Goal: Information Seeking & Learning: Learn about a topic

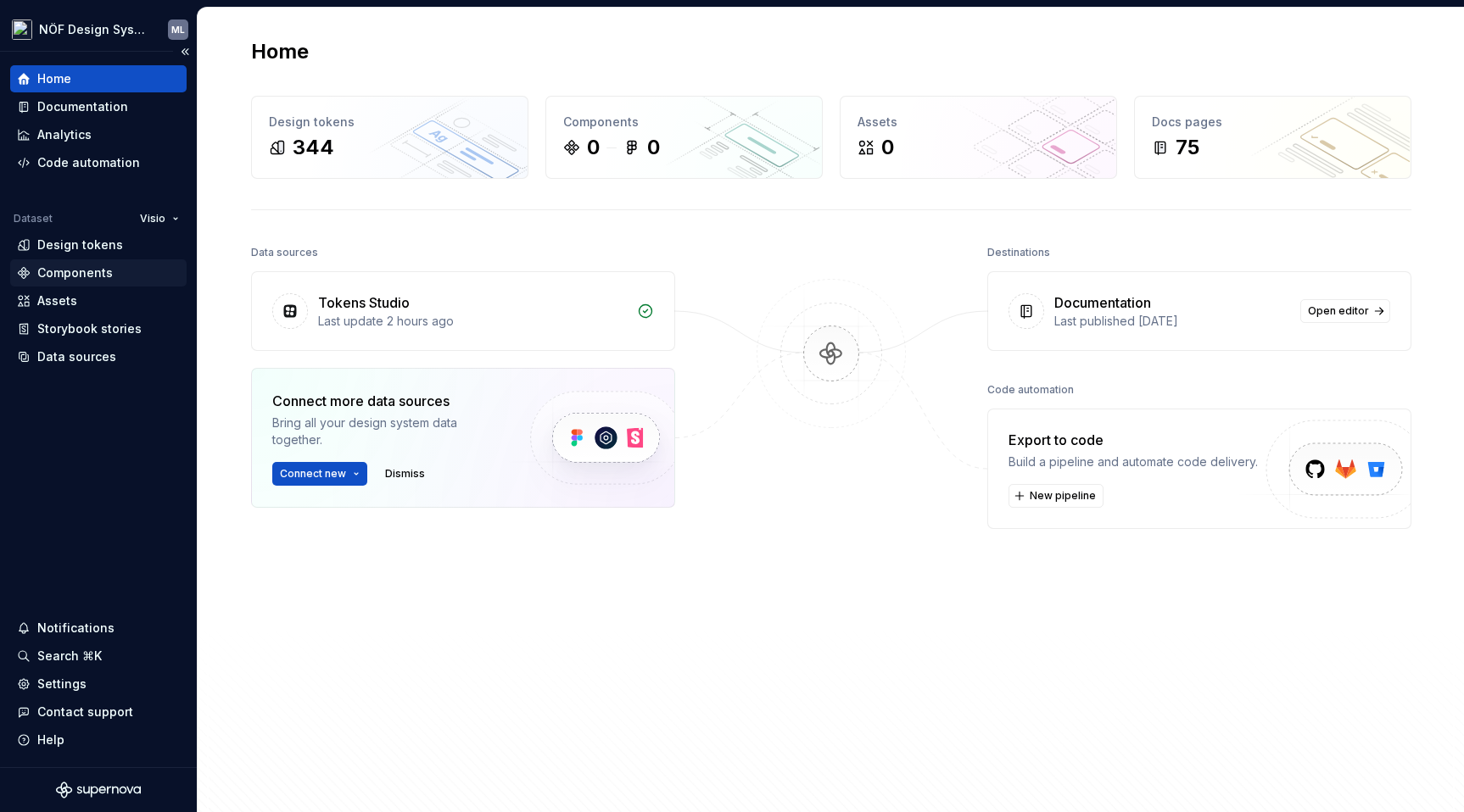
click at [71, 283] on div "Components" at bounding box center [99, 273] width 176 height 27
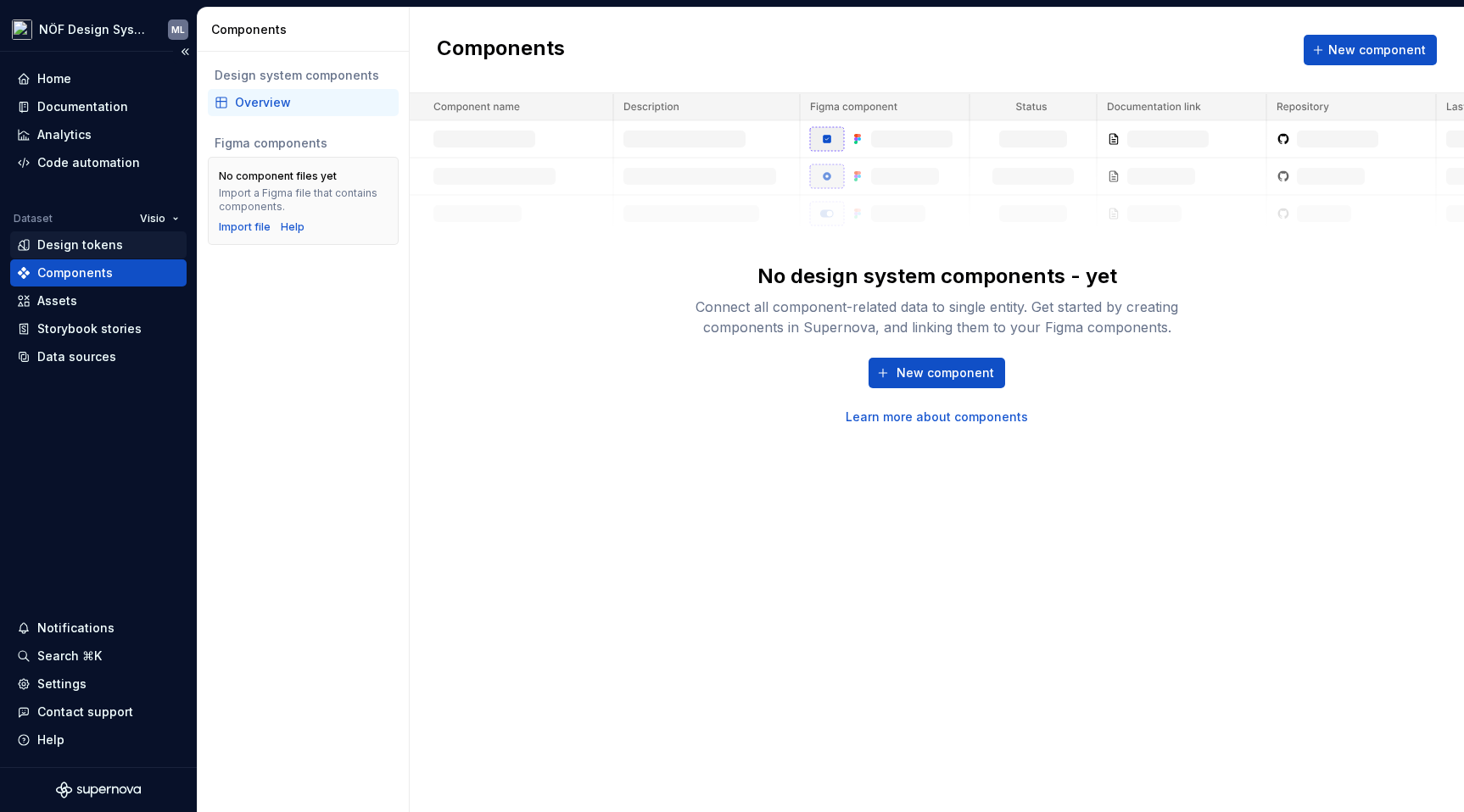
click at [89, 250] on div "Design tokens" at bounding box center [80, 245] width 85 height 17
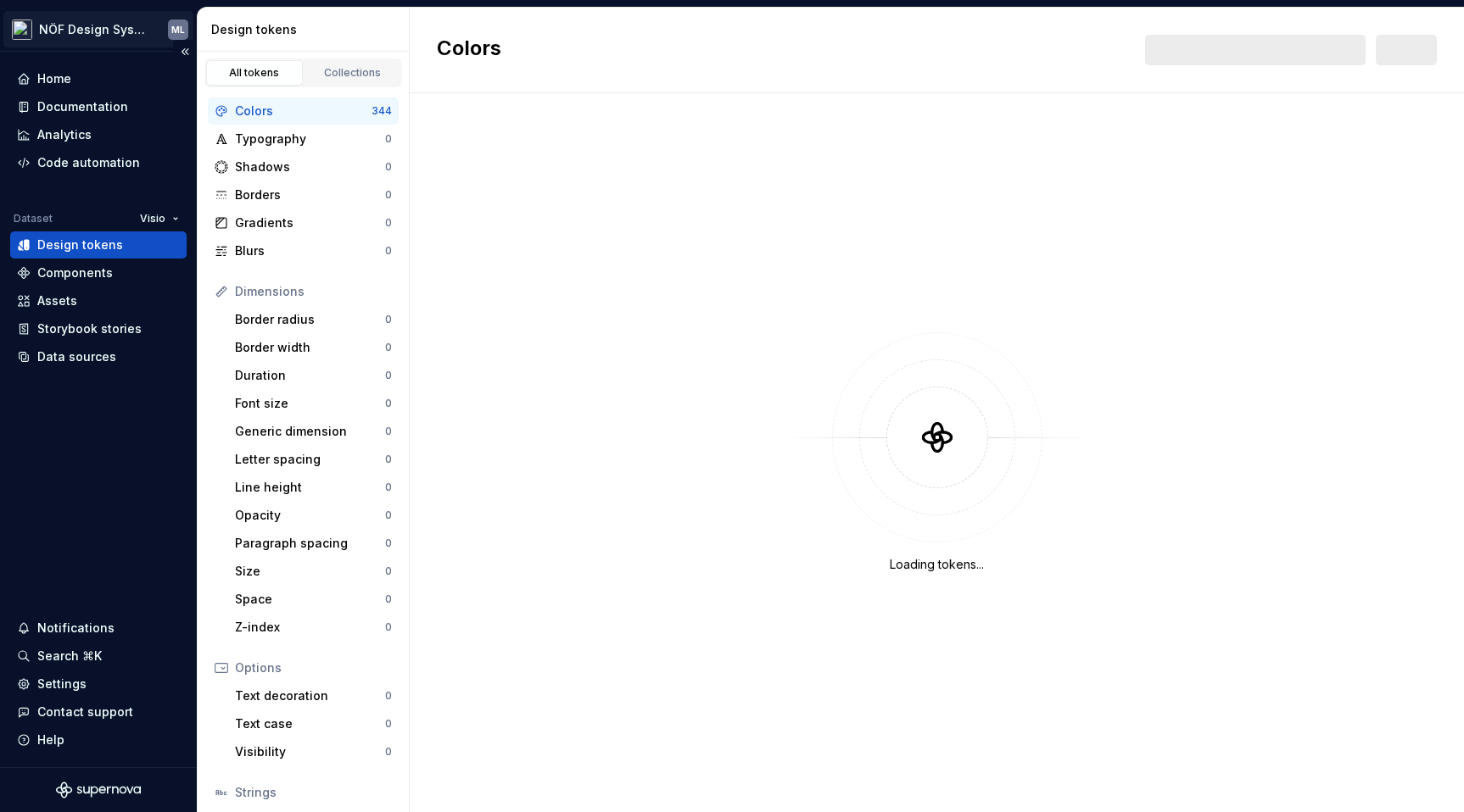
click at [86, 28] on html "NÖF Design System ML Home Documentation Analytics Code automation Dataset Visio…" at bounding box center [732, 406] width 1464 height 812
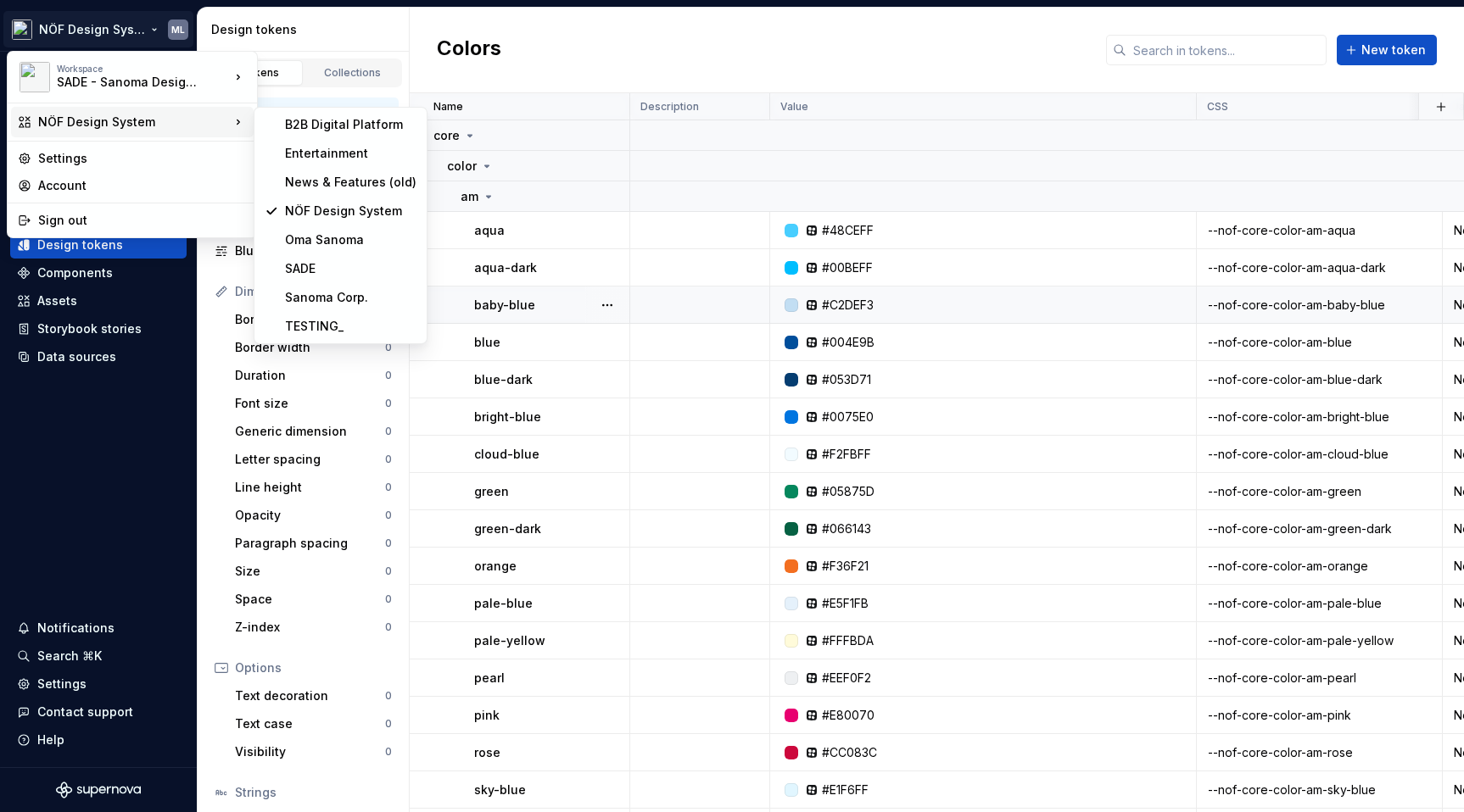
click at [642, 286] on html "NÖF Design System ML Home Documentation Analytics Code automation Dataset Visio…" at bounding box center [732, 406] width 1464 height 812
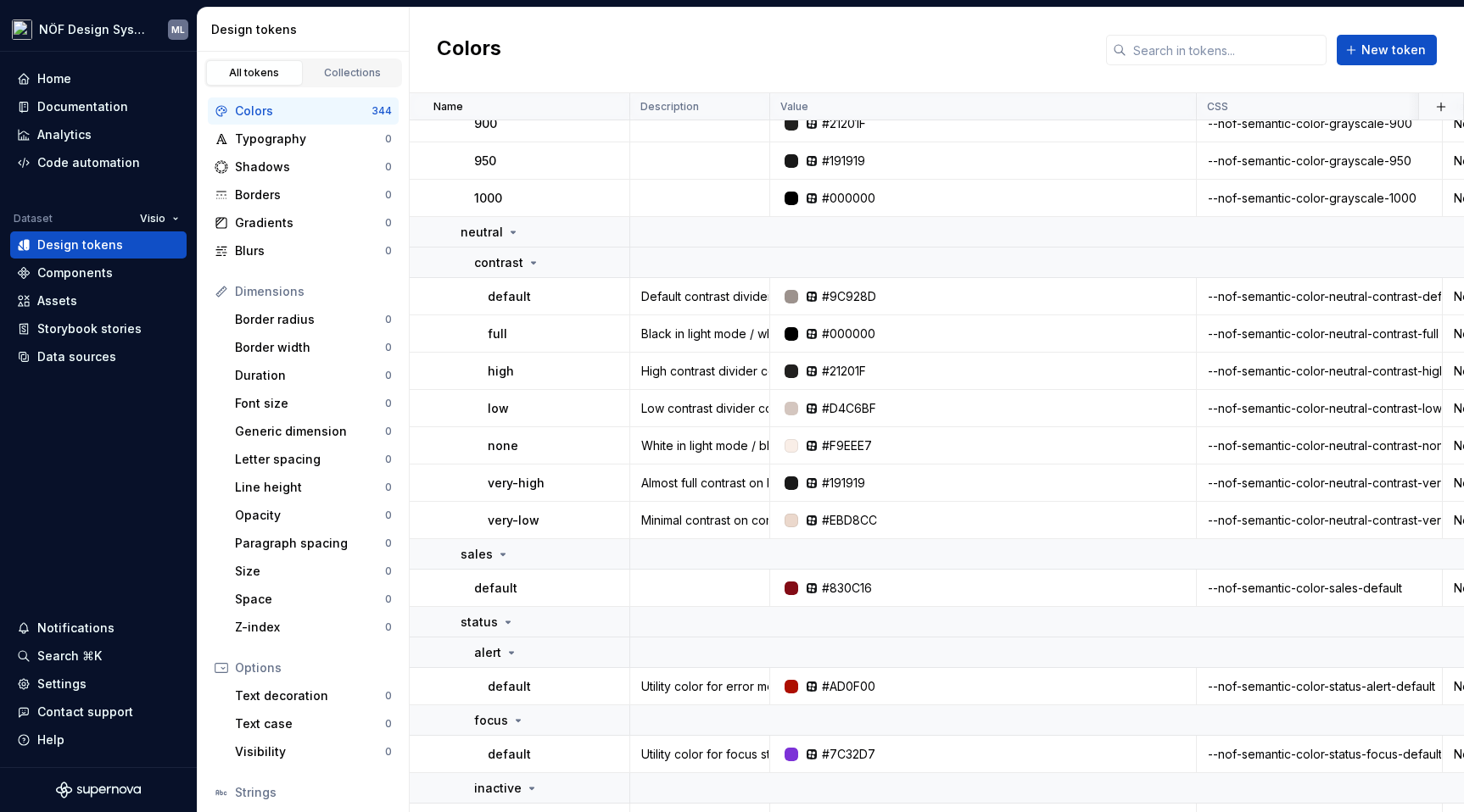
scroll to position [13453, 0]
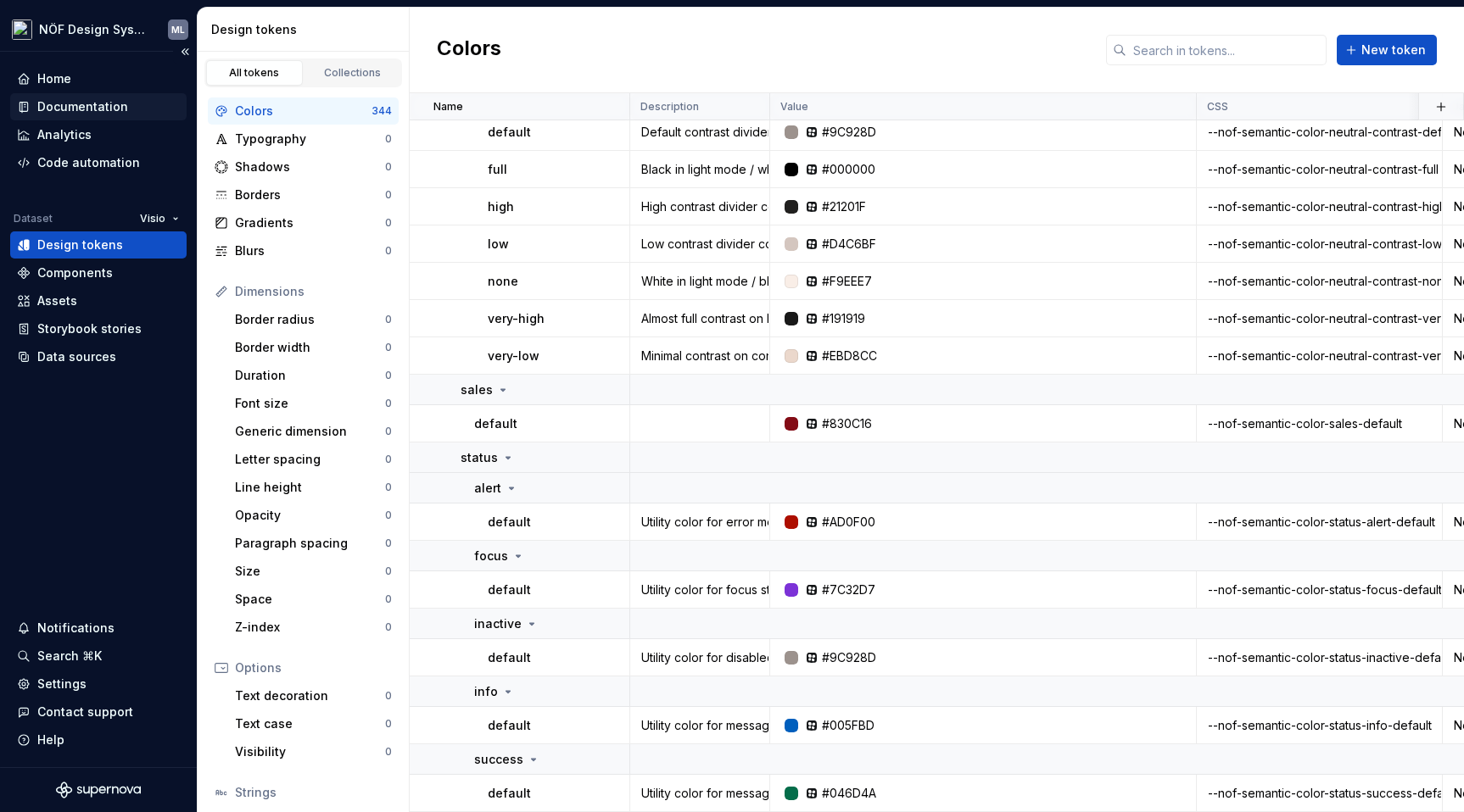
click at [84, 103] on div "Documentation" at bounding box center [82, 107] width 91 height 17
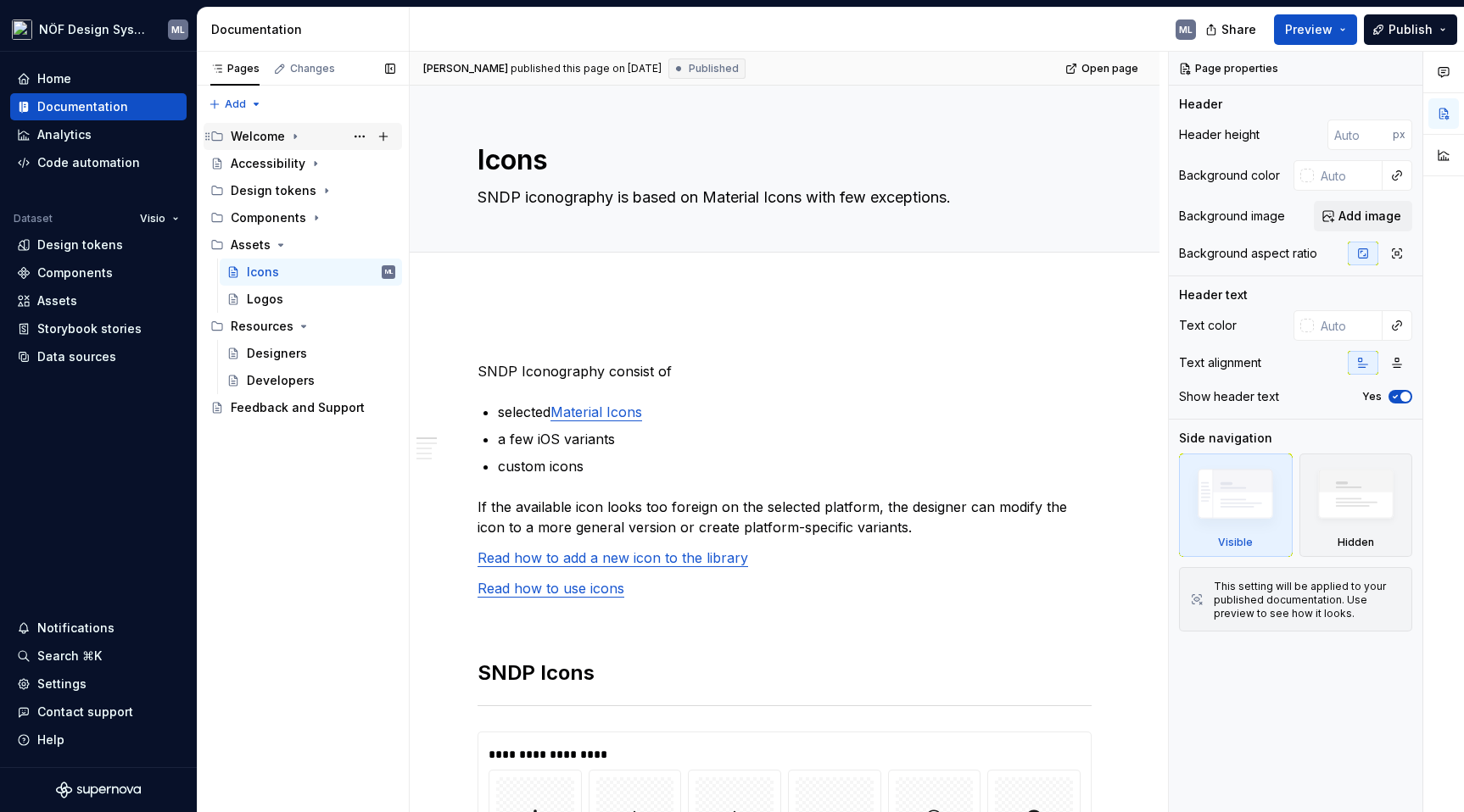
click at [280, 143] on div "Welcome" at bounding box center [257, 136] width 54 height 17
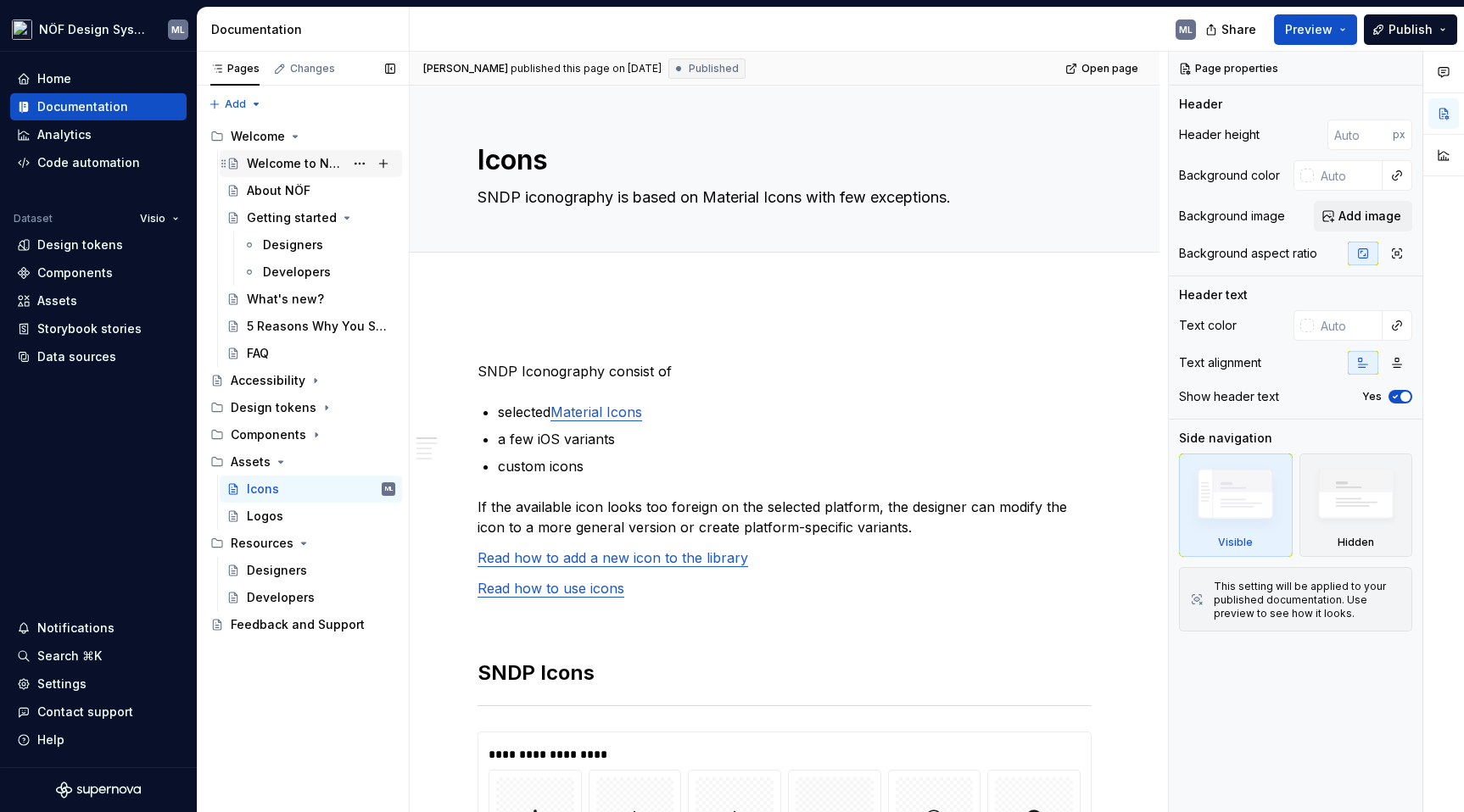
click at [273, 162] on div "Welcome to NÖF" at bounding box center [295, 164] width 98 height 17
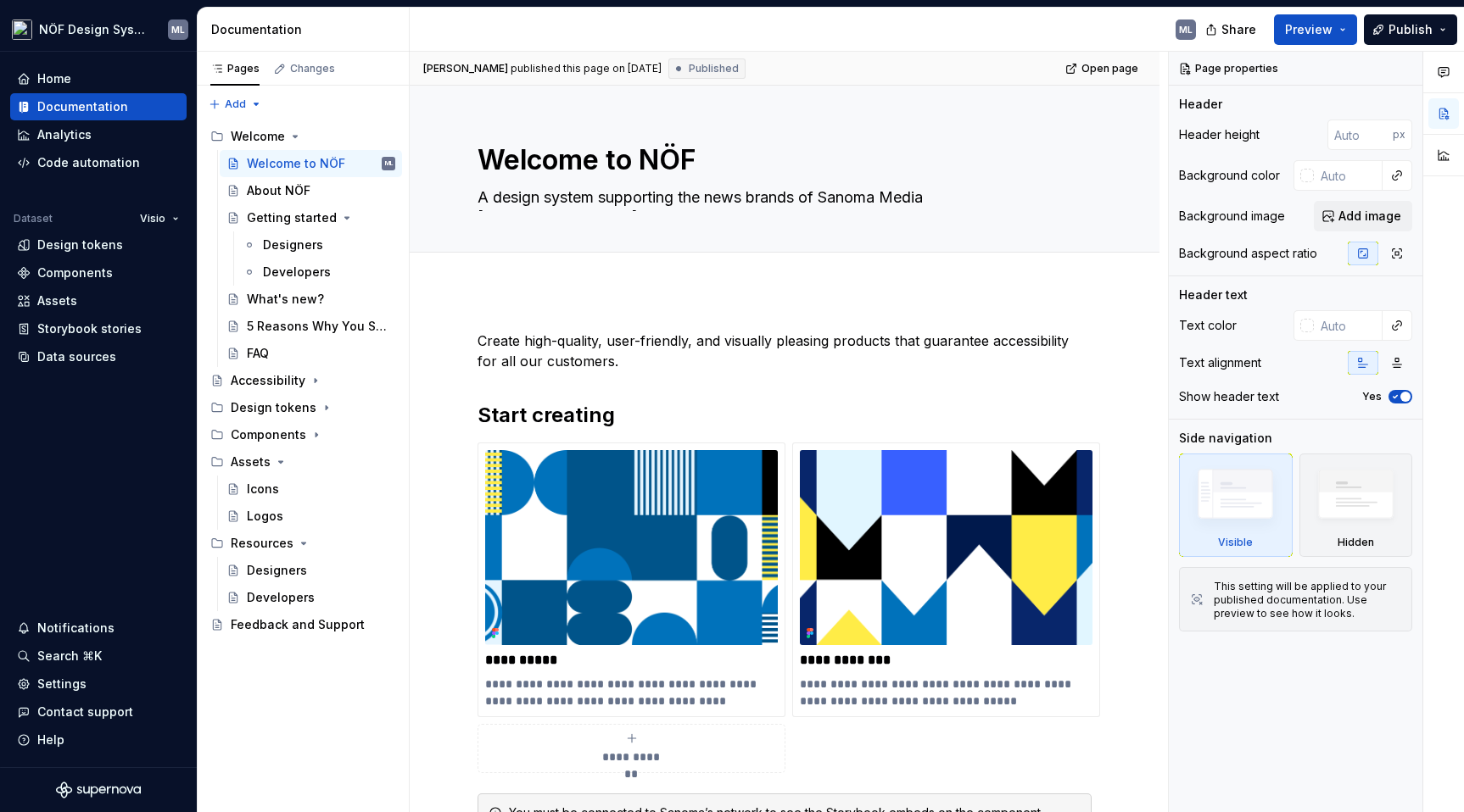
type textarea "*"
